Goal: Task Accomplishment & Management: Use online tool/utility

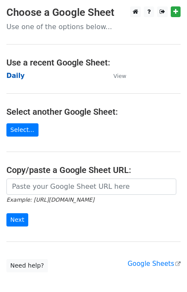
click at [18, 74] on strong "Daily" at bounding box center [15, 76] width 18 height 8
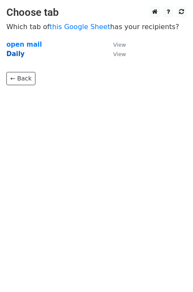
click at [12, 50] on strong "Daily" at bounding box center [15, 54] width 18 height 8
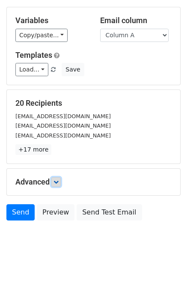
click at [57, 180] on icon at bounding box center [55, 181] width 5 height 5
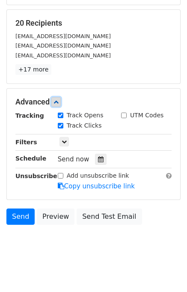
scroll to position [122, 0]
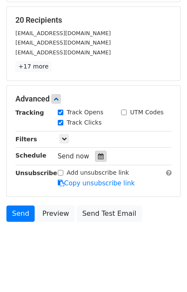
click at [98, 158] on div at bounding box center [101, 156] width 12 height 11
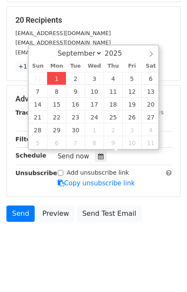
type input "2025-09-01 12:50"
type input "50"
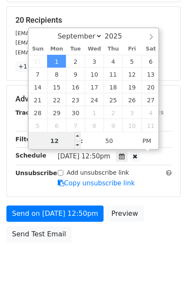
scroll to position [109, 0]
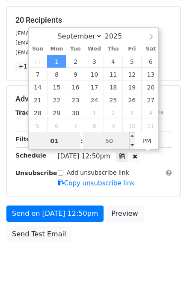
type input "01"
click at [94, 154] on span "Mon, Sep 1, 12:50pm" at bounding box center [84, 156] width 53 height 8
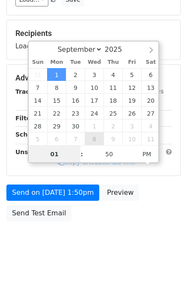
type input "2025-10-08 13:50"
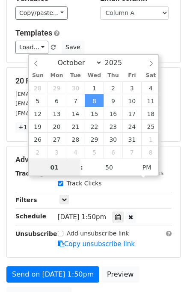
scroll to position [0, 0]
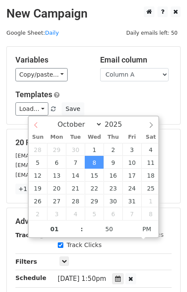
select select "8"
click at [40, 125] on div "September October November December 2025" at bounding box center [94, 123] width 130 height 15
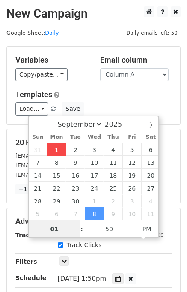
type input "2025-09-01 13:50"
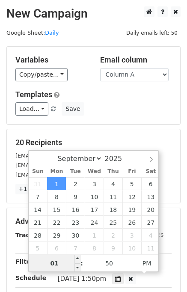
scroll to position [86, 0]
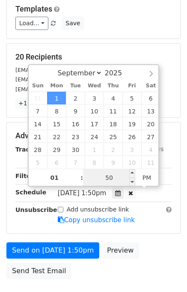
click at [103, 178] on input "50" at bounding box center [109, 177] width 52 height 17
type input "00"
type input "2025-09-01 13:00"
click at [156, 250] on div "Send on Sep 1 at 1:50pm Preview Send Test Email" at bounding box center [93, 262] width 187 height 41
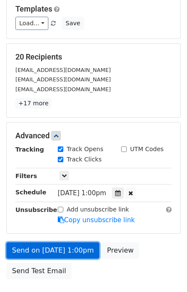
click at [43, 251] on link "Send on Sep 1 at 1:00pm" at bounding box center [52, 250] width 93 height 16
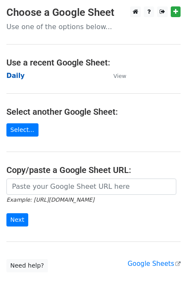
click at [19, 76] on strong "Daily" at bounding box center [15, 76] width 18 height 8
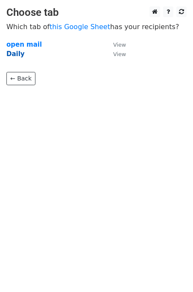
click at [14, 56] on strong "Daily" at bounding box center [15, 54] width 18 height 8
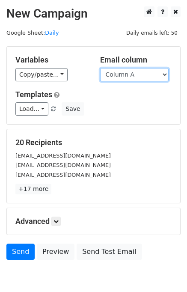
click at [135, 76] on select "Column A Column B Column C Column D Column E" at bounding box center [134, 74] width 68 height 13
select select "Column B"
click at [100, 68] on select "Column A Column B Column C Column D Column E" at bounding box center [134, 74] width 68 height 13
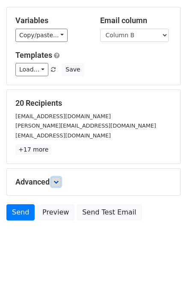
drag, startPoint x: 57, startPoint y: 179, endPoint x: 94, endPoint y: 165, distance: 39.6
click at [57, 180] on icon at bounding box center [55, 181] width 5 height 5
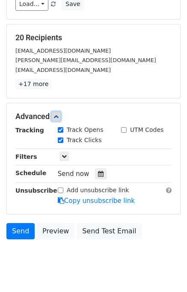
scroll to position [107, 0]
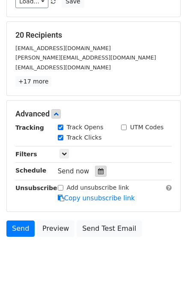
click at [100, 168] on div at bounding box center [101, 171] width 12 height 11
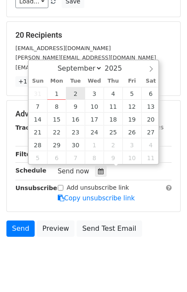
type input "2025-09-02 12:00"
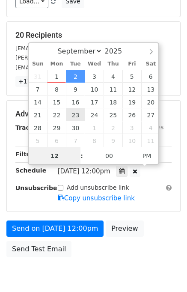
scroll to position [0, 0]
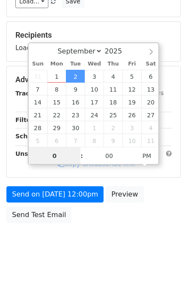
type input "02"
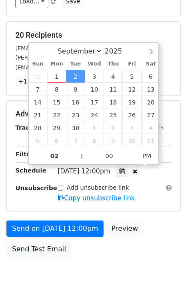
type input "2025-09-02 14:00"
click at [150, 233] on div "Send on Sep 2 at 12:00pm Preview Send Test Email" at bounding box center [93, 240] width 187 height 41
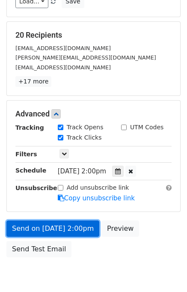
click at [72, 225] on link "Send on Sep 2 at 2:00pm" at bounding box center [52, 228] width 93 height 16
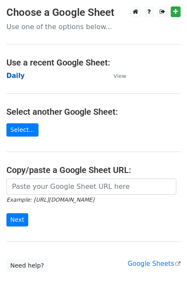
click at [19, 77] on strong "Daily" at bounding box center [15, 76] width 18 height 8
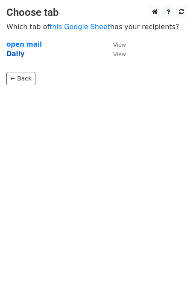
click at [12, 52] on strong "Daily" at bounding box center [15, 54] width 18 height 8
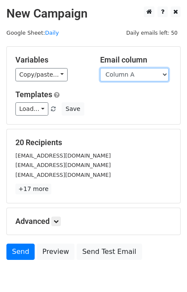
drag, startPoint x: 143, startPoint y: 71, endPoint x: 144, endPoint y: 77, distance: 5.6
click at [143, 71] on select "Column A Column B Column C Column D Column E" at bounding box center [134, 74] width 68 height 13
select select "Column C"
click at [100, 68] on select "Column A Column B Column C Column D Column E" at bounding box center [134, 74] width 68 height 13
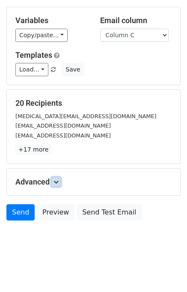
click at [56, 181] on icon at bounding box center [55, 181] width 5 height 5
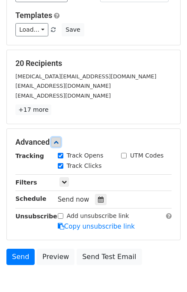
scroll to position [115, 0]
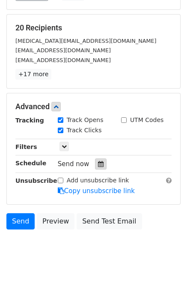
click at [98, 163] on icon at bounding box center [101, 164] width 6 height 6
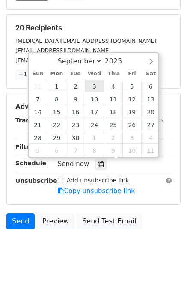
type input "2025-09-03 12:00"
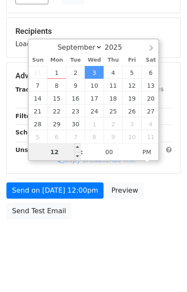
scroll to position [109, 0]
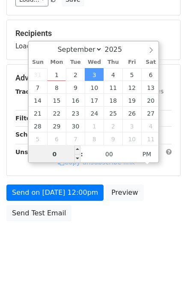
type input "03"
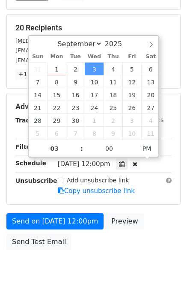
type input "2025-09-03 15:00"
click at [156, 240] on div "Send on Sep 3 at 12:00pm Preview Send Test Email" at bounding box center [93, 233] width 187 height 41
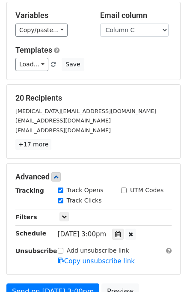
scroll to position [86, 0]
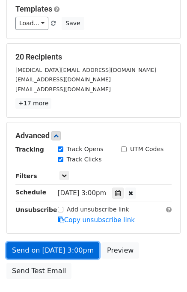
click at [65, 246] on link "Send on Sep 3 at 3:00pm" at bounding box center [52, 250] width 93 height 16
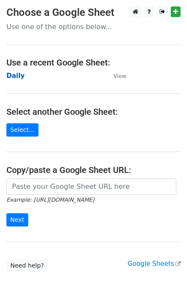
click at [18, 76] on strong "Daily" at bounding box center [15, 76] width 18 height 8
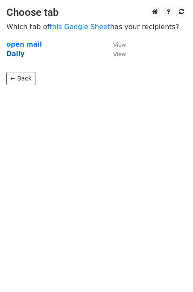
click at [20, 58] on strong "Daily" at bounding box center [15, 54] width 18 height 8
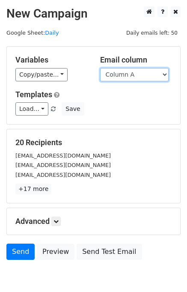
click at [145, 74] on select "Column A Column B Column C Column D Column E" at bounding box center [134, 74] width 68 height 13
select select "Column D"
click at [100, 68] on select "Column A Column B Column C Column D Column E" at bounding box center [134, 74] width 68 height 13
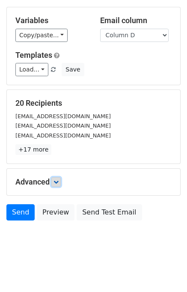
click at [57, 182] on icon at bounding box center [55, 181] width 5 height 5
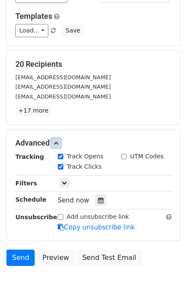
scroll to position [108, 0]
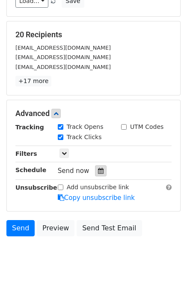
click at [99, 169] on div at bounding box center [101, 170] width 12 height 11
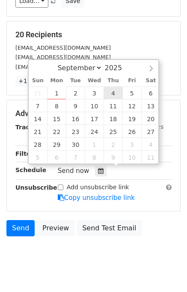
type input "2025-09-04 12:00"
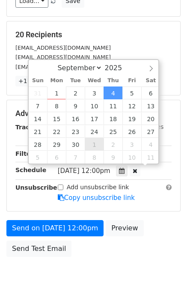
scroll to position [0, 0]
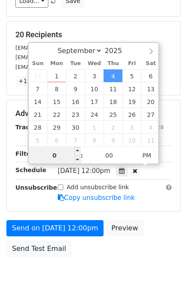
type input "04"
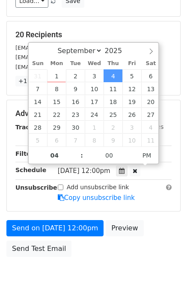
type input "2025-09-04 16:00"
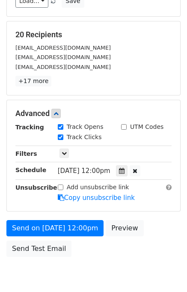
click at [158, 225] on div "Send on Sep 4 at 12:00pm Preview Send Test Email" at bounding box center [93, 240] width 187 height 41
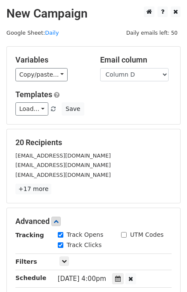
scroll to position [143, 0]
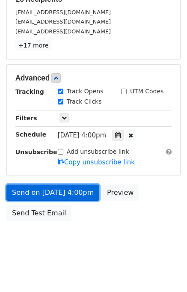
click at [65, 193] on link "Send on Sep 4 at 4:00pm" at bounding box center [52, 192] width 93 height 16
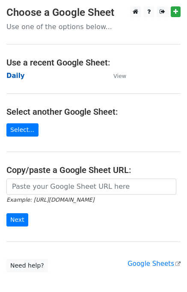
click at [21, 74] on strong "Daily" at bounding box center [15, 76] width 18 height 8
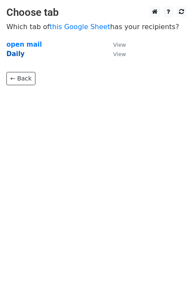
click at [15, 53] on strong "Daily" at bounding box center [15, 54] width 18 height 8
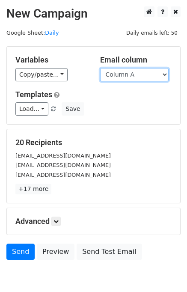
click at [149, 72] on select "Column A Column B Column C Column D Column E" at bounding box center [134, 74] width 68 height 13
select select "Column E"
click at [100, 68] on select "Column A Column B Column C Column D Column E" at bounding box center [134, 74] width 68 height 13
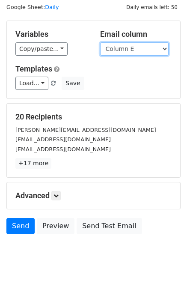
scroll to position [39, 0]
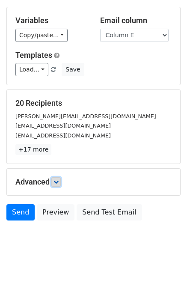
click at [60, 179] on link at bounding box center [55, 181] width 9 height 9
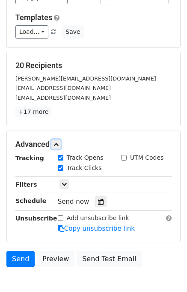
scroll to position [109, 0]
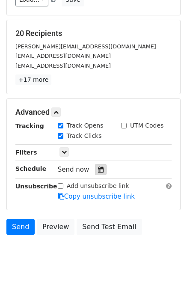
click at [98, 167] on icon at bounding box center [101, 169] width 6 height 6
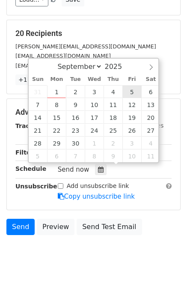
type input "[DATE] 12:00"
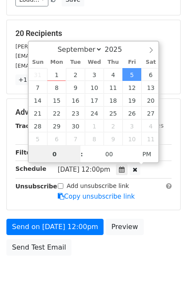
type input "05"
type input "[DATE] 17:00"
click at [160, 239] on div "Send on [DATE] 12:00pm Preview Send Test Email" at bounding box center [93, 239] width 187 height 41
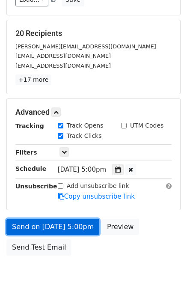
click at [70, 223] on link "Send on [DATE] 5:00pm" at bounding box center [52, 227] width 93 height 16
